Goal: Task Accomplishment & Management: Use online tool/utility

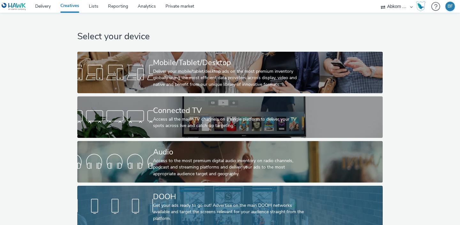
click at [144, 206] on div at bounding box center [115, 207] width 76 height 20
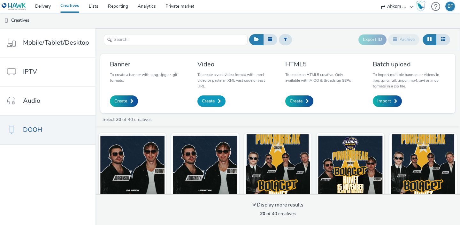
click at [214, 105] on span "Create" at bounding box center [208, 101] width 13 height 6
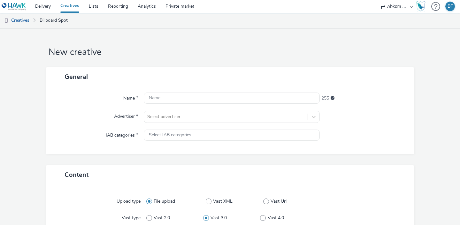
click at [68, 5] on link "Creatives" at bounding box center [70, 6] width 28 height 13
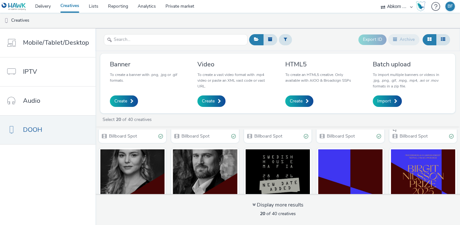
scroll to position [205, 0]
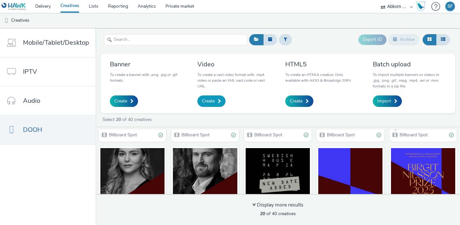
click at [207, 101] on span "Create" at bounding box center [208, 101] width 13 height 6
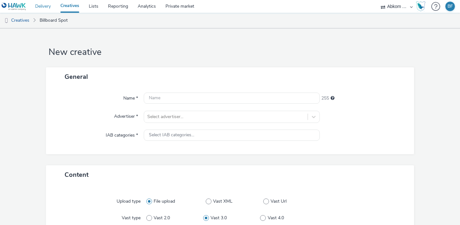
click at [49, 6] on link "Delivery" at bounding box center [42, 6] width 25 height 13
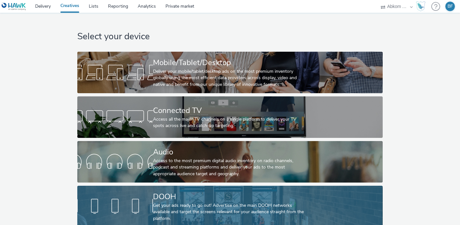
click at [155, 203] on div "Get your ads ready to go out! Advertise on the main DOOH networks available and…" at bounding box center [229, 213] width 152 height 20
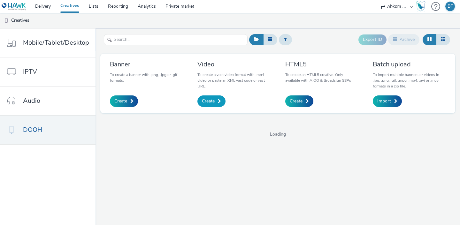
click at [209, 102] on span "Create" at bounding box center [208, 101] width 13 height 6
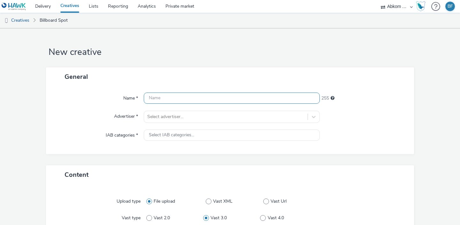
click at [171, 101] on input "text" at bounding box center [232, 98] width 176 height 11
type input "[PERSON_NAME] Prixe NY ok14"
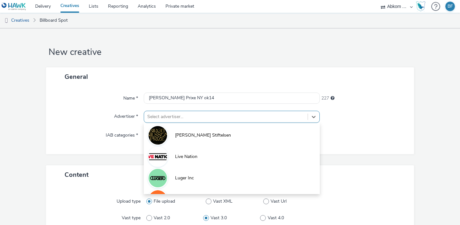
click at [175, 117] on div "option Birgit Nilsson Stiftelsen focused, 1 of 4. 4 results available. Use Up a…" at bounding box center [232, 117] width 176 height 12
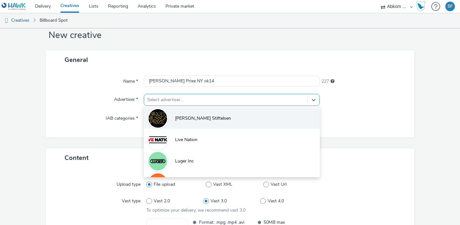
click at [181, 118] on span "[PERSON_NAME] Stiftelsen" at bounding box center [203, 118] width 56 height 6
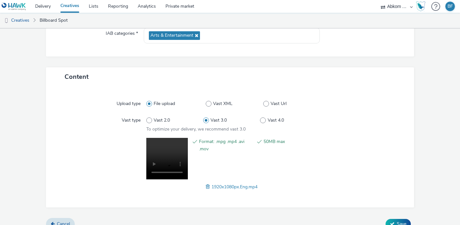
scroll to position [112, 0]
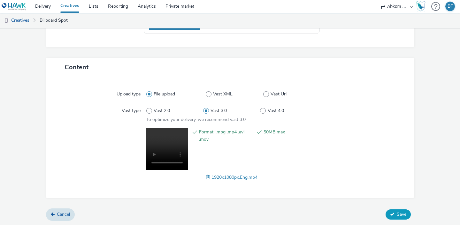
click at [394, 216] on icon at bounding box center [392, 214] width 4 height 4
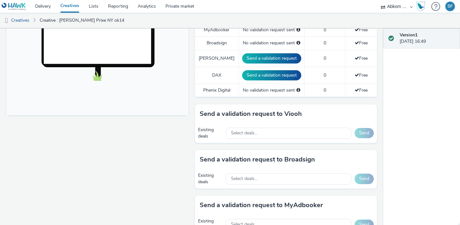
scroll to position [224, 0]
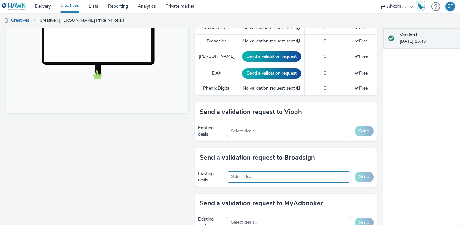
click at [254, 175] on span "Select deals..." at bounding box center [244, 177] width 27 height 5
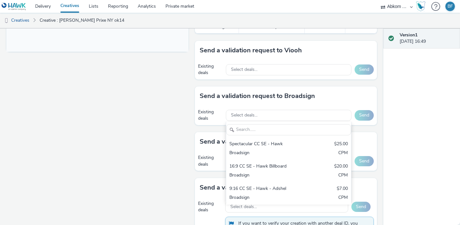
scroll to position [286, 0]
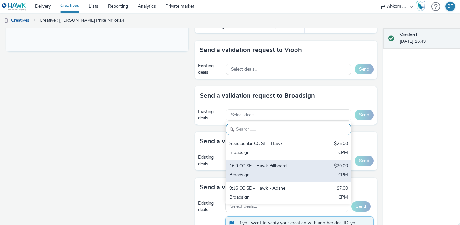
click at [278, 163] on div "16:9 CC SE - Hawk Billboard" at bounding box center [269, 166] width 78 height 7
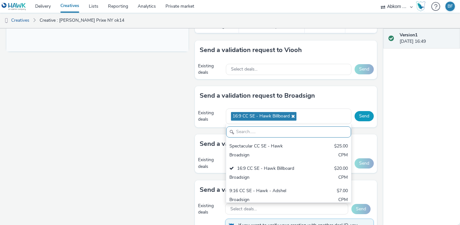
click at [361, 111] on button "Send" at bounding box center [364, 116] width 19 height 10
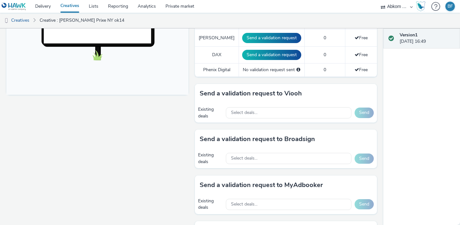
scroll to position [260, 0]
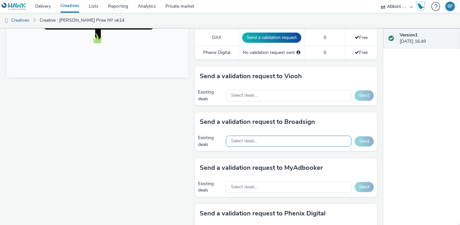
click at [264, 136] on div "Select deals..." at bounding box center [289, 141] width 126 height 11
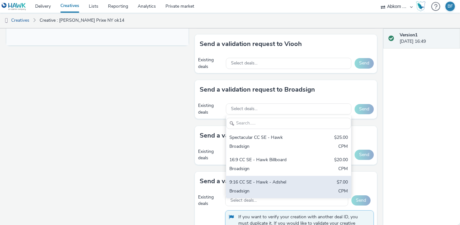
scroll to position [293, 0]
click at [257, 179] on div "9:16 CC SE - Hawk - Adshel" at bounding box center [269, 182] width 78 height 7
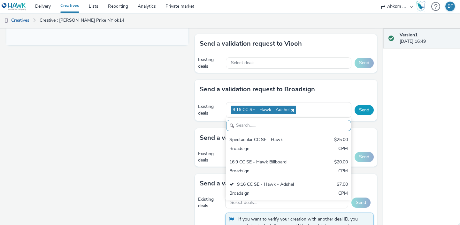
click at [366, 106] on button "Send" at bounding box center [364, 110] width 19 height 10
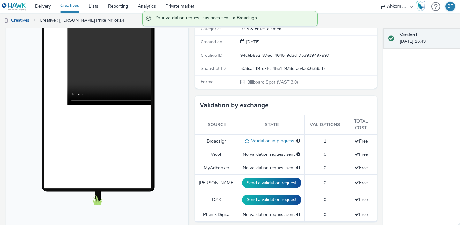
scroll to position [0, 0]
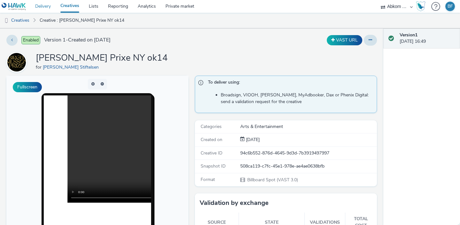
click at [42, 7] on link "Delivery" at bounding box center [42, 6] width 25 height 13
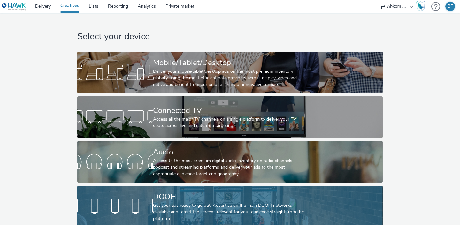
click at [122, 192] on link "DOOH Get your ads ready to go out! Advertise on the main DOOH networks availabl…" at bounding box center [229, 207] width 305 height 42
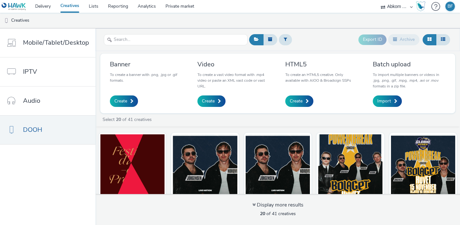
click at [170, 127] on div "Banner To create a banner with .png, .jpg or .gif formats. Create Video To crea…" at bounding box center [278, 138] width 365 height 174
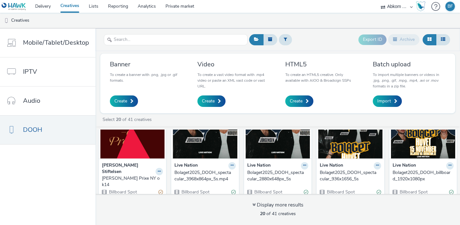
scroll to position [40, 0]
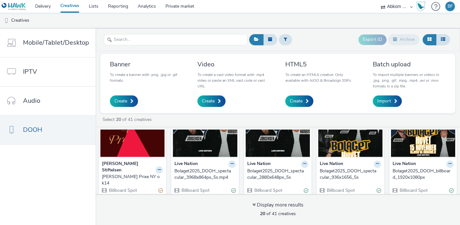
click at [132, 163] on strong "[PERSON_NAME] Stiftelsen" at bounding box center [128, 167] width 52 height 13
click at [131, 151] on img at bounding box center [132, 126] width 64 height 62
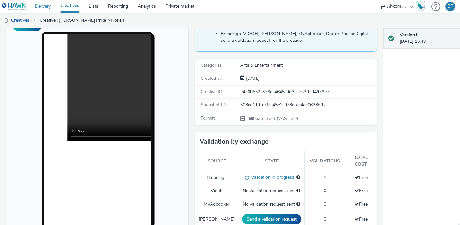
click at [43, 6] on link "Delivery" at bounding box center [42, 6] width 25 height 13
